Goal: Information Seeking & Learning: Find specific fact

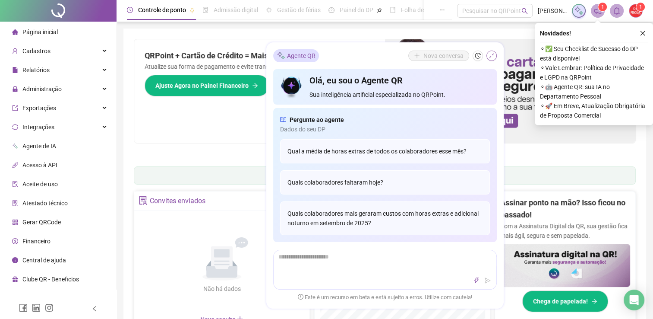
click at [490, 56] on icon "shrink" at bounding box center [492, 56] width 6 height 6
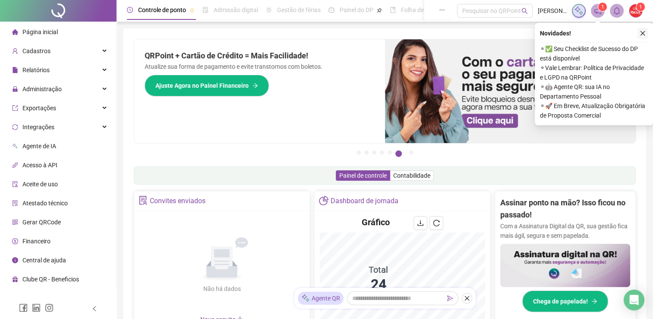
click at [643, 35] on icon "close" at bounding box center [643, 33] width 6 height 6
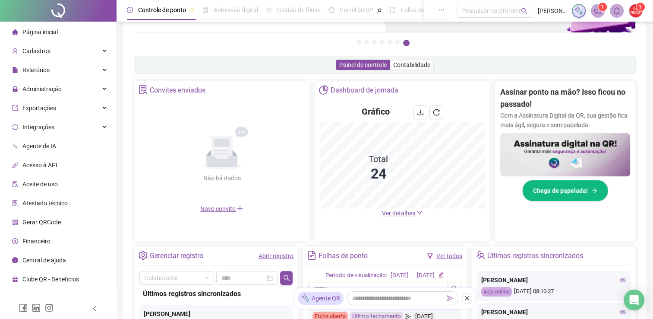
scroll to position [111, 0]
click at [387, 214] on span "Ver detalhes" at bounding box center [398, 212] width 33 height 7
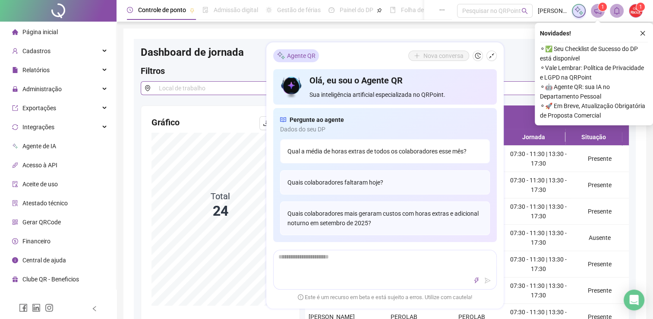
click at [411, 156] on div "Qual a média de horas extras de todos os colaboradores esse mês?" at bounding box center [385, 151] width 210 height 24
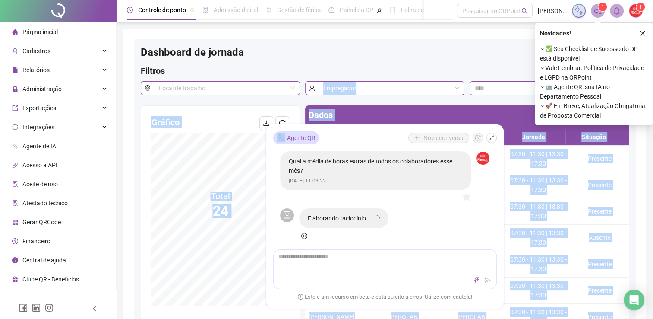
drag, startPoint x: 350, startPoint y: 135, endPoint x: 290, endPoint y: 98, distance: 70.4
click at [290, 98] on div "Controle de ponto Admissão digital Gestão de férias Painel do DP Folha de pagam…" at bounding box center [385, 286] width 537 height 572
click at [643, 30] on icon "close" at bounding box center [643, 33] width 6 height 6
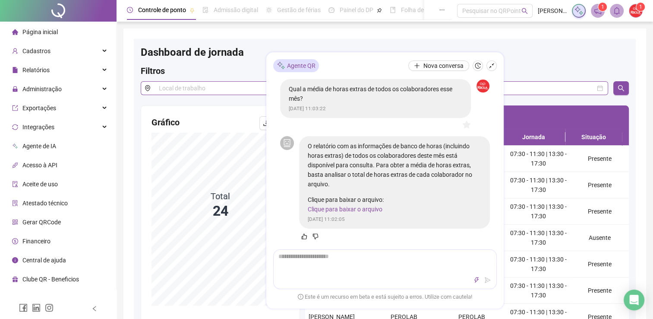
click at [373, 213] on link "Clique para baixar o arquivo" at bounding box center [345, 209] width 75 height 7
click at [352, 48] on div "Dashboard de jornada" at bounding box center [385, 55] width 488 height 19
